Goal: Check status

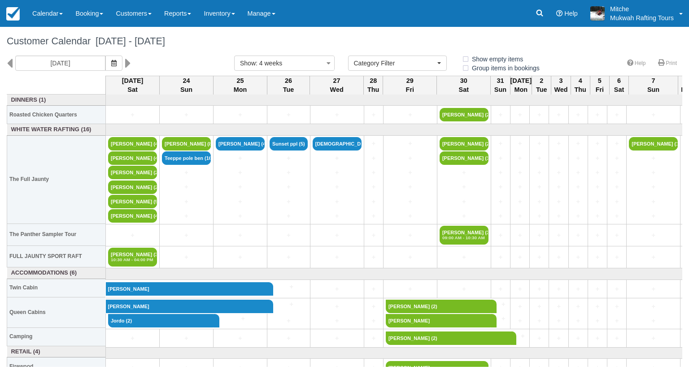
select select
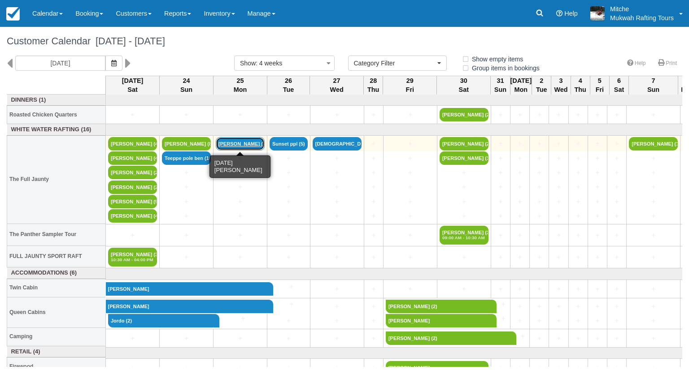
click at [252, 146] on link "[PERSON_NAME] (4)" at bounding box center [240, 143] width 49 height 13
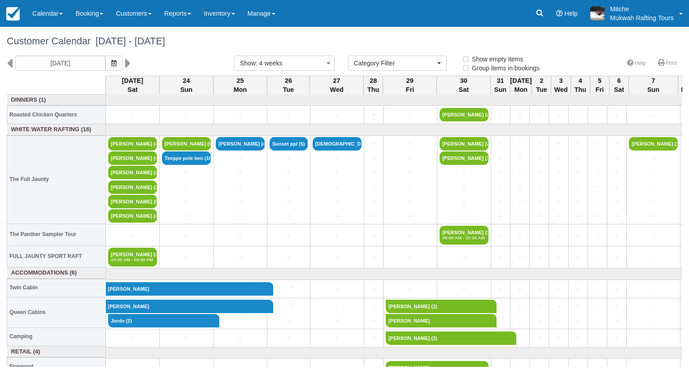
select select
